Goal: Navigation & Orientation: Go to known website

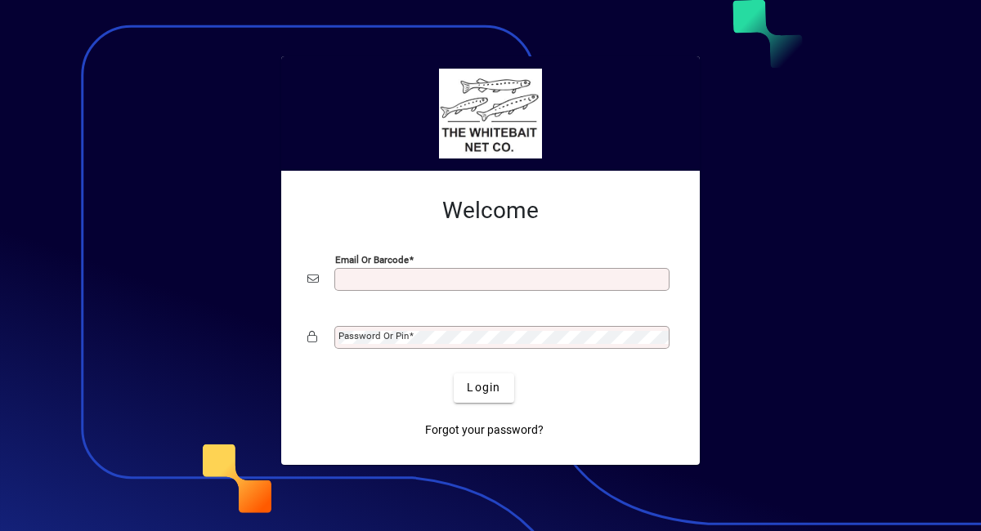
click at [498, 276] on input "Email or Barcode" at bounding box center [503, 279] width 330 height 13
type input "**********"
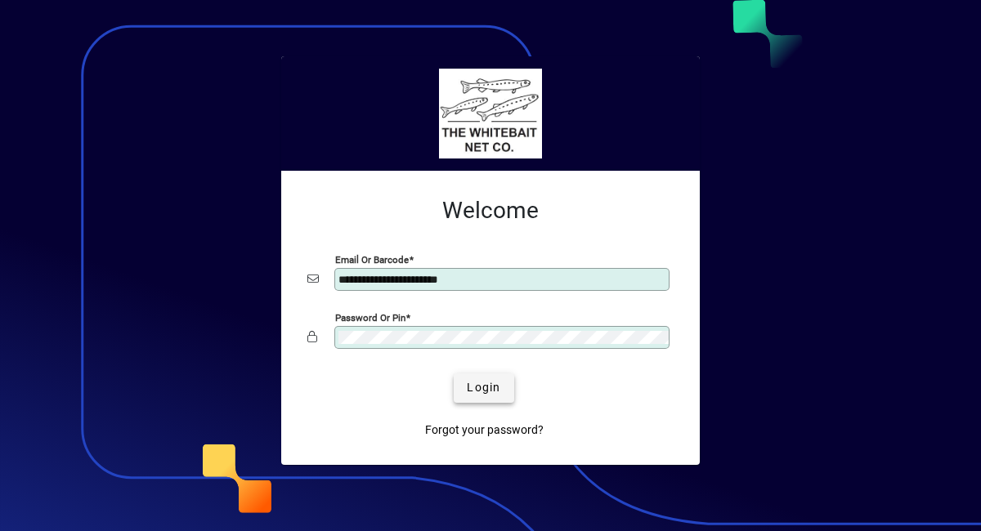
click at [483, 386] on span "Login" at bounding box center [484, 387] width 34 height 17
